Goal: Task Accomplishment & Management: Use online tool/utility

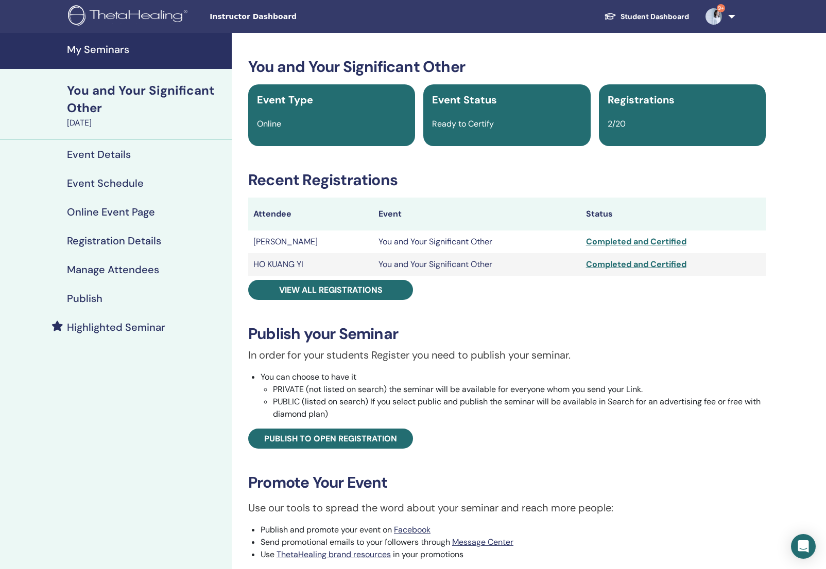
click at [112, 51] on h4 "My Seminars" at bounding box center [146, 49] width 159 height 12
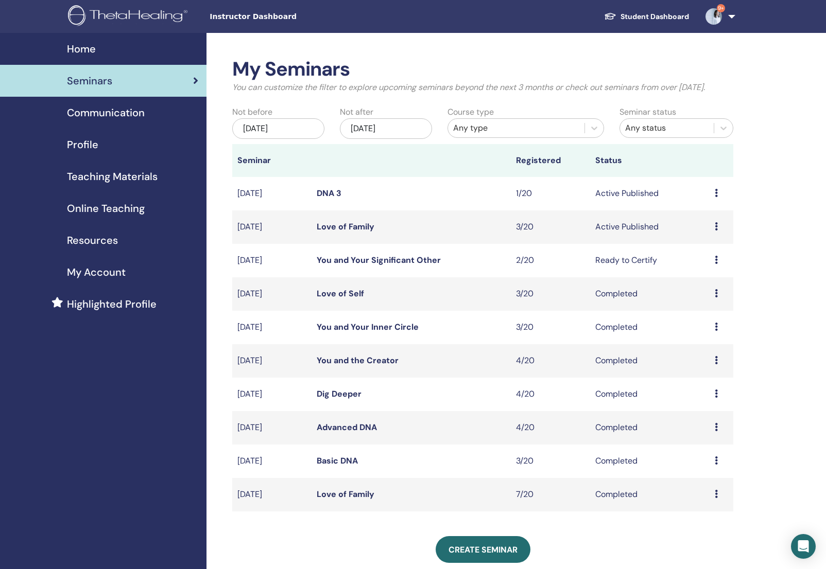
click at [339, 233] on td "Love of Family" at bounding box center [410, 227] width 199 height 33
click at [358, 232] on link "Love of Family" at bounding box center [346, 226] width 58 height 11
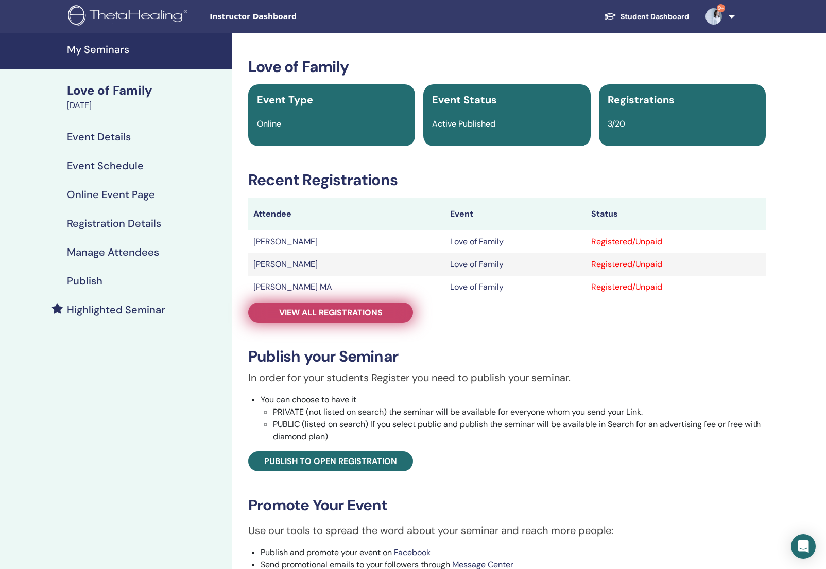
click at [337, 308] on span "View all registrations" at bounding box center [330, 312] width 103 height 11
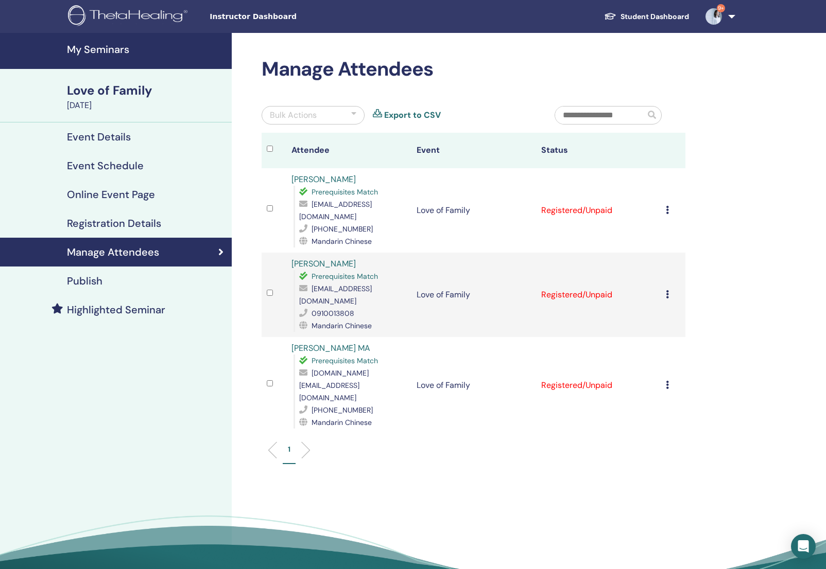
click at [266, 150] on th at bounding box center [273, 151] width 25 height 36
click at [316, 117] on div "Bulk Actions" at bounding box center [293, 115] width 47 height 12
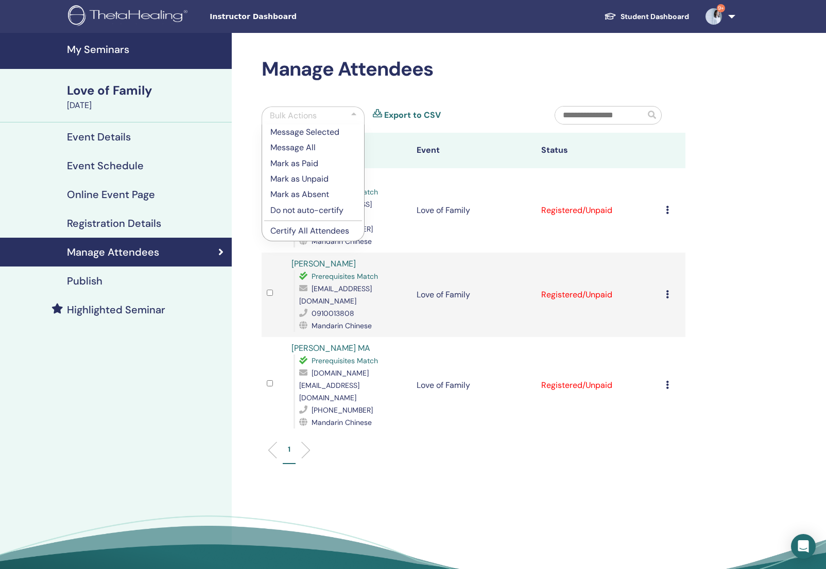
click at [326, 231] on p "Certify All Attendees" at bounding box center [312, 231] width 85 height 12
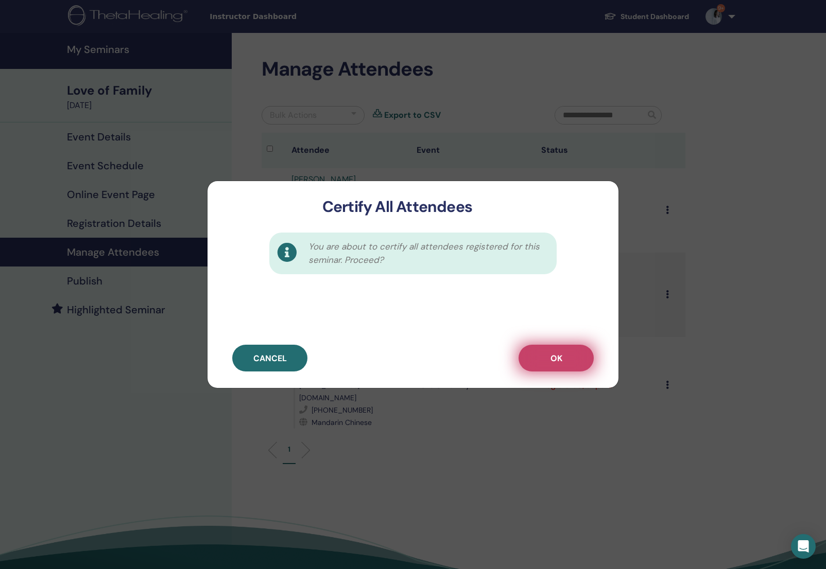
click at [526, 350] on button "OK" at bounding box center [555, 358] width 75 height 27
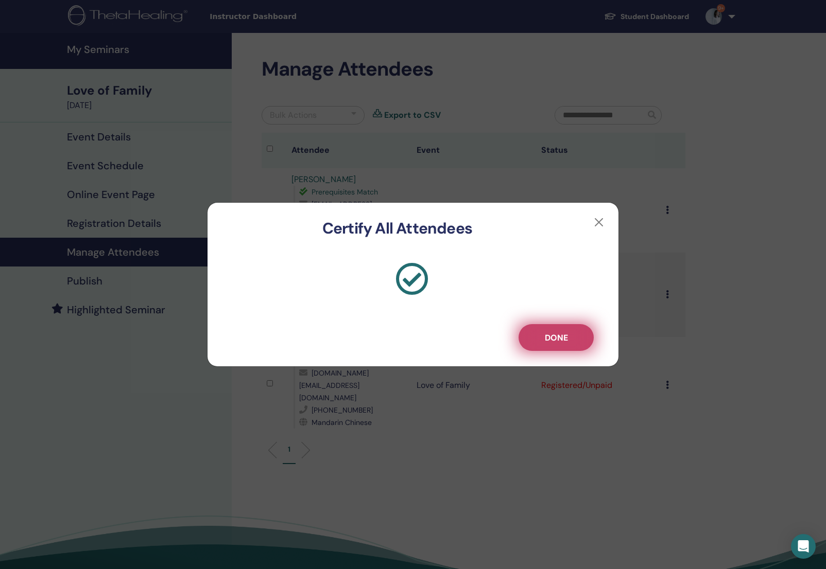
click at [549, 340] on span "Done" at bounding box center [556, 338] width 23 height 11
